Goal: Information Seeking & Learning: Find contact information

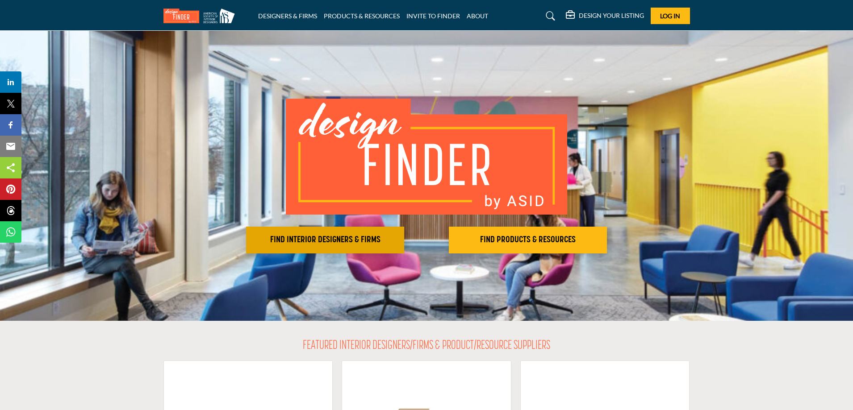
click at [354, 241] on h2 "FIND INTERIOR DESIGNERS & FIRMS" at bounding box center [325, 240] width 153 height 11
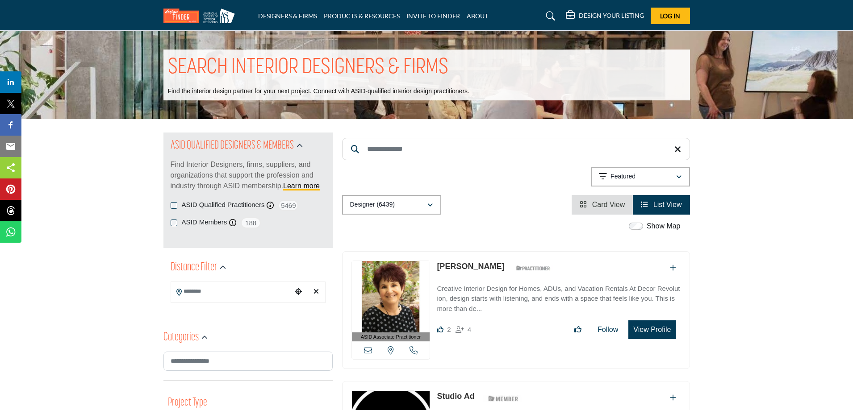
click at [395, 150] on input "Search Keyword" at bounding box center [516, 149] width 348 height 22
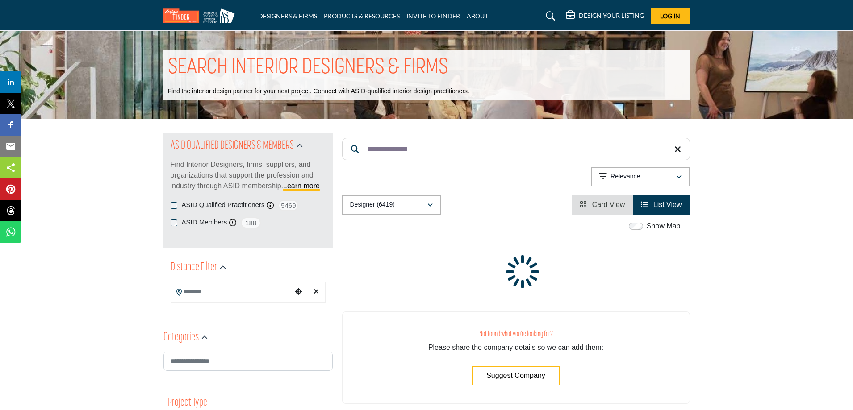
type input "**********"
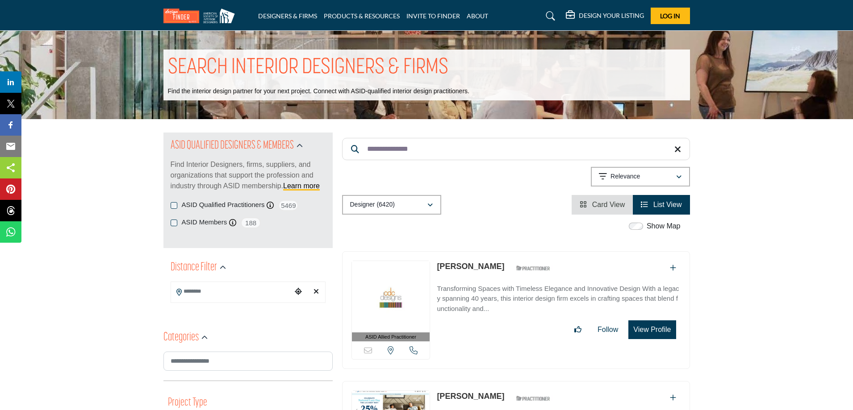
click at [648, 331] on button "View Profile" at bounding box center [651, 329] width 47 height 19
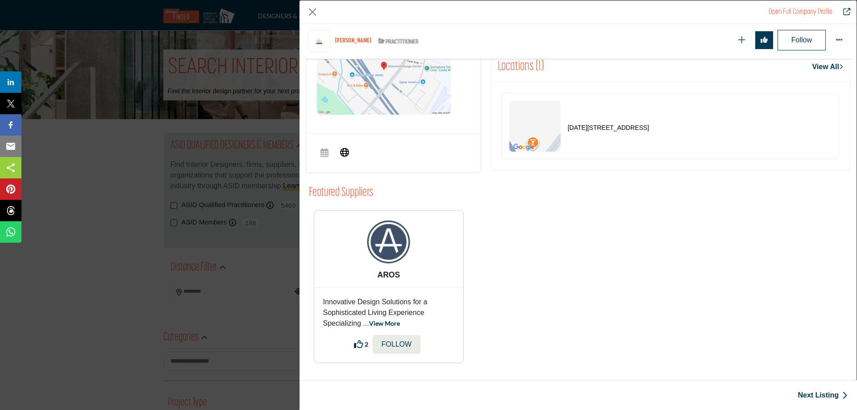
scroll to position [378, 0]
click at [390, 323] on link "View More" at bounding box center [384, 324] width 31 height 8
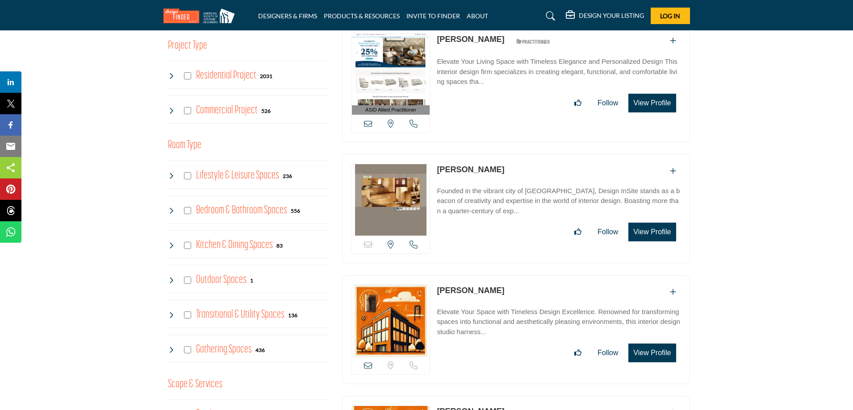
scroll to position [402, 0]
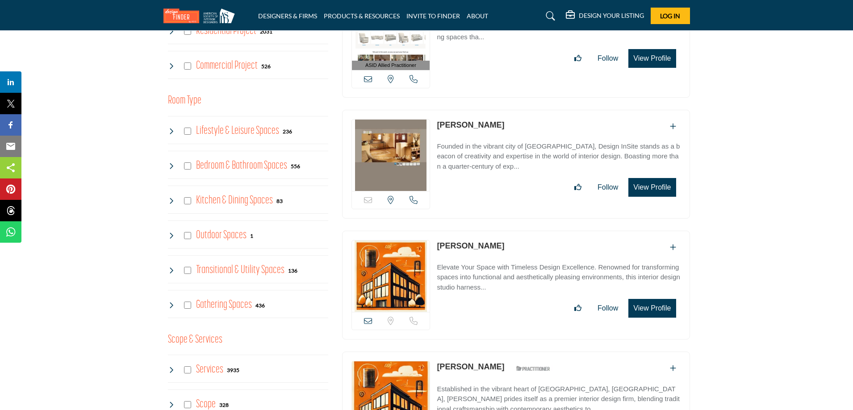
click at [367, 320] on icon at bounding box center [368, 321] width 8 height 8
